Goal: Task Accomplishment & Management: Use online tool/utility

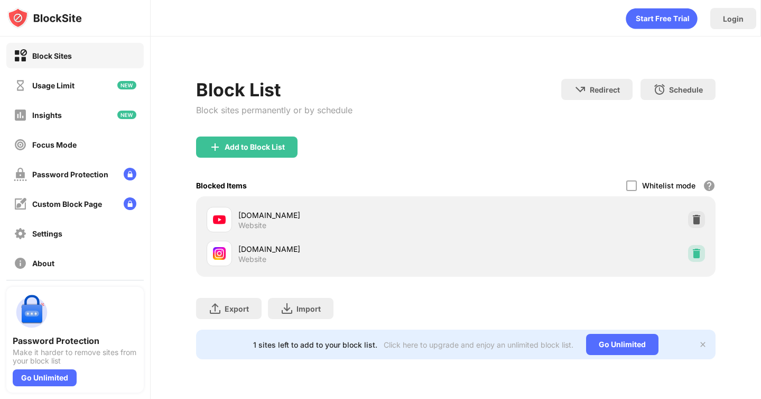
click at [699, 258] on img at bounding box center [697, 253] width 11 height 11
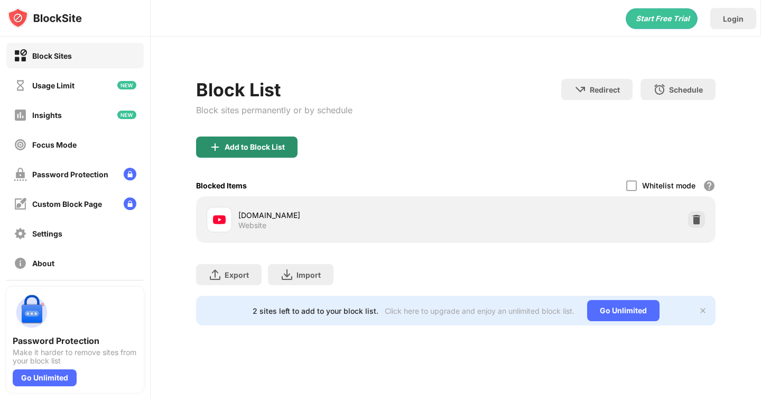
click at [234, 154] on div "Add to Block List" at bounding box center [247, 146] width 102 height 21
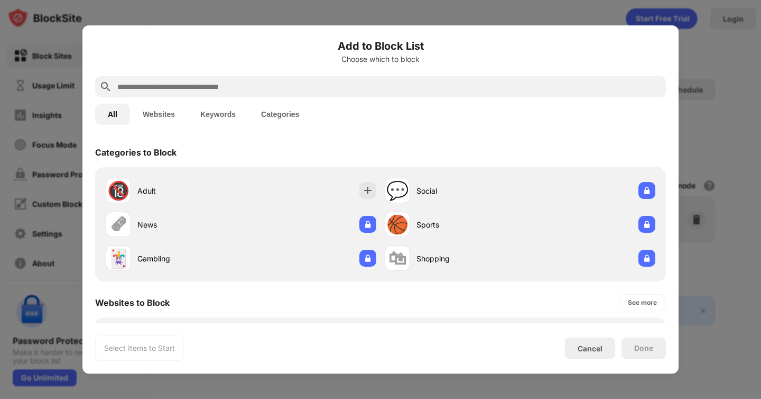
click at [333, 95] on div at bounding box center [380, 86] width 571 height 21
click at [329, 85] on input "text" at bounding box center [389, 86] width 546 height 13
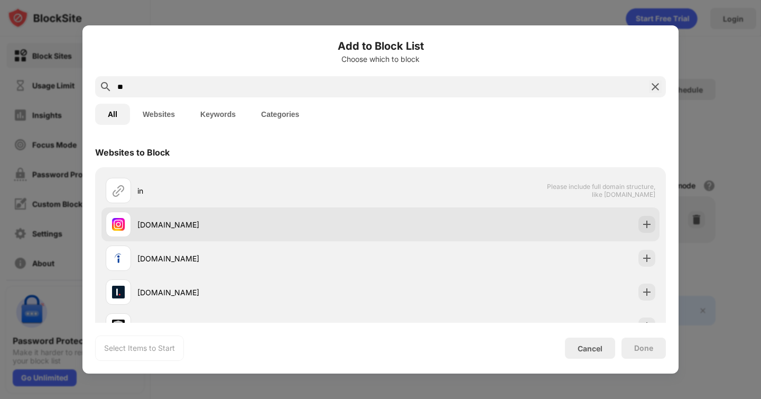
type input "**"
click at [651, 226] on img at bounding box center [647, 224] width 11 height 11
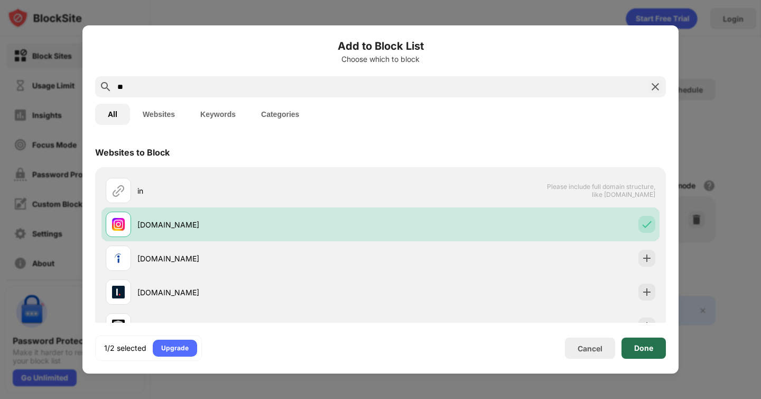
click at [646, 338] on div "Done" at bounding box center [644, 347] width 44 height 21
